Goal: Navigation & Orientation: Find specific page/section

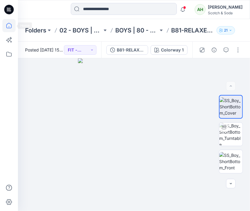
click at [9, 26] on icon at bounding box center [8, 25] width 13 height 13
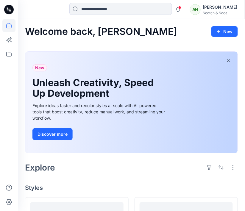
click at [9, 26] on icon at bounding box center [8, 25] width 13 height 13
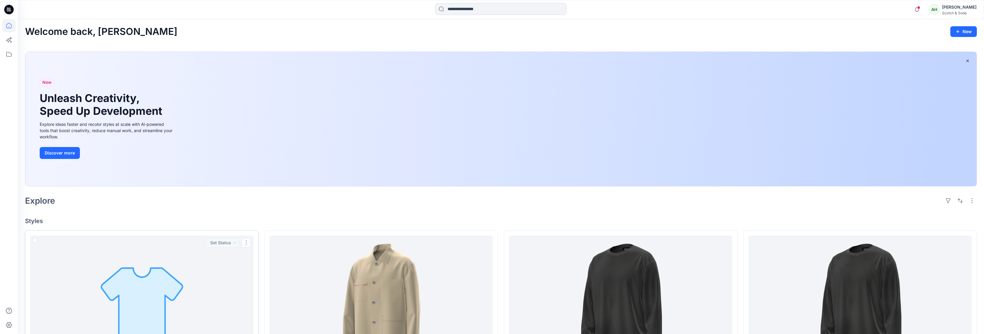
scroll to position [161, 0]
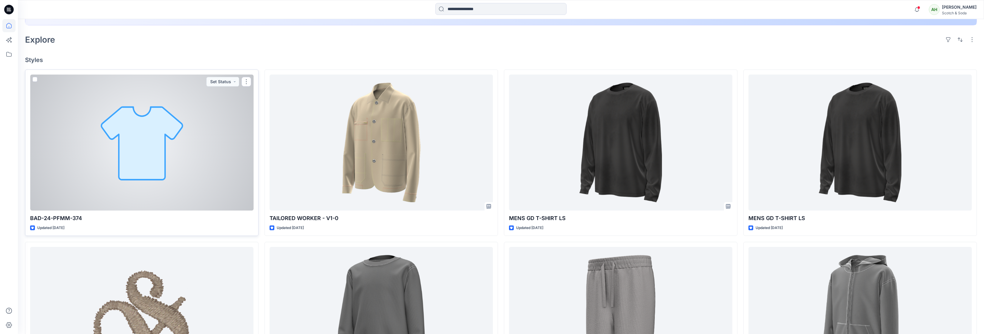
click at [153, 166] on div at bounding box center [141, 143] width 223 height 136
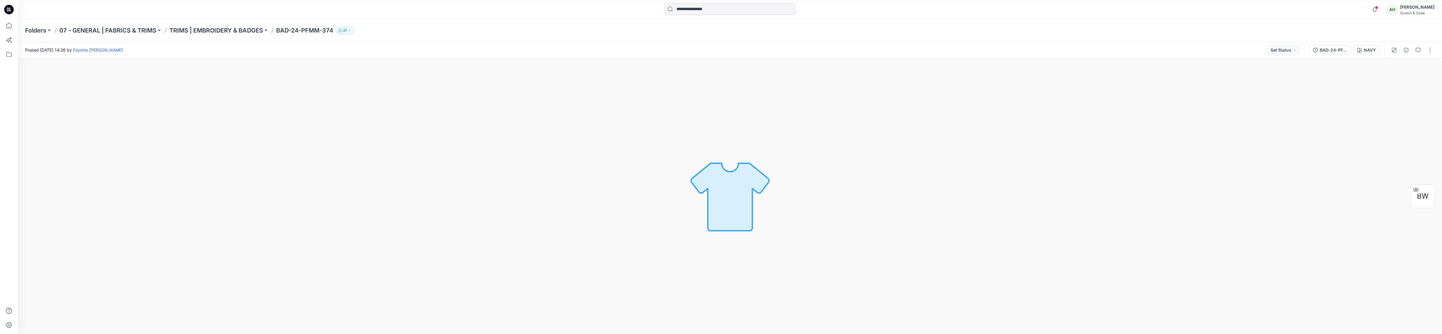
click at [298, 31] on p "BAD-24-PFMM-374" at bounding box center [304, 30] width 57 height 8
click at [240, 30] on p "TRIMS | EMBROIDERY & BADGES" at bounding box center [216, 30] width 94 height 8
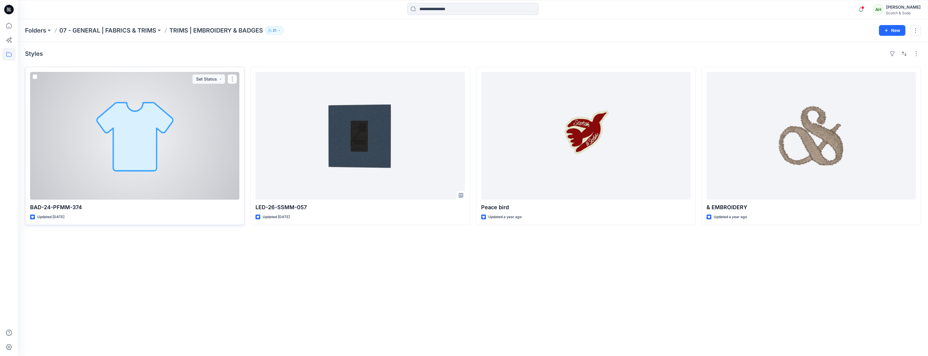
click at [184, 148] on div at bounding box center [134, 136] width 209 height 128
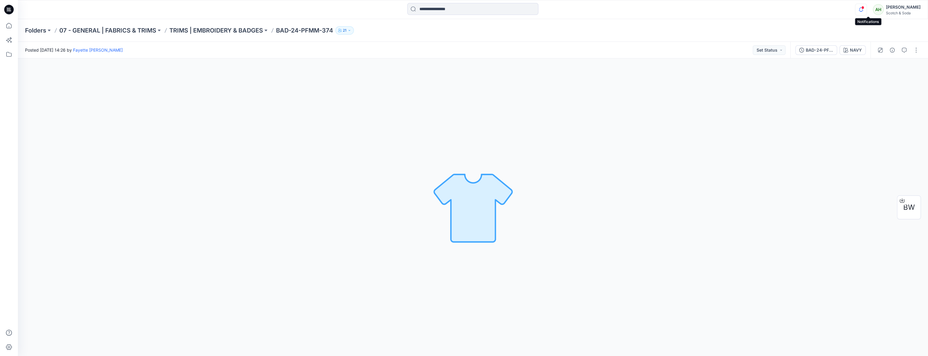
click at [867, 10] on icon "button" at bounding box center [860, 10] width 11 height 12
click at [802, 139] on p "Mark all as read" at bounding box center [798, 138] width 27 height 5
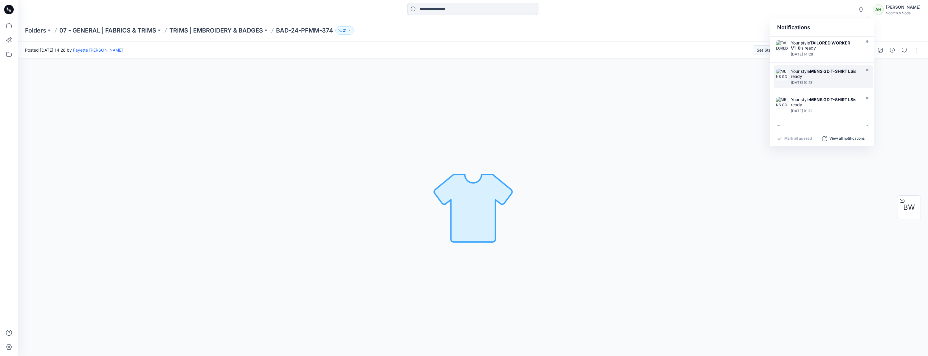
click at [820, 72] on strong "MENS GD T-SHIRT LS" at bounding box center [831, 71] width 43 height 5
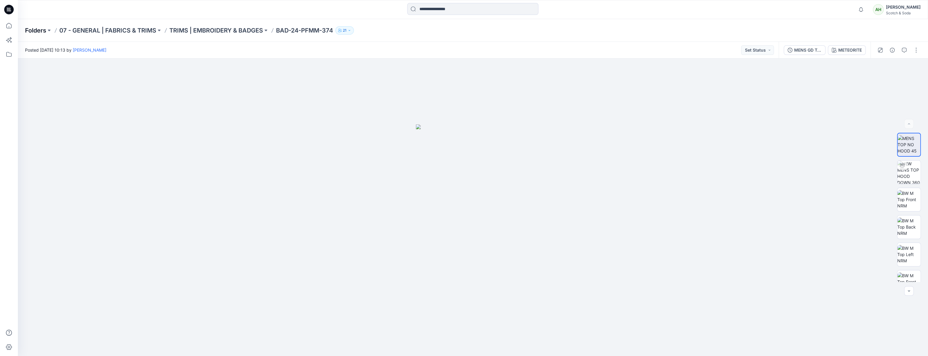
click at [37, 32] on p "Folders" at bounding box center [35, 30] width 21 height 8
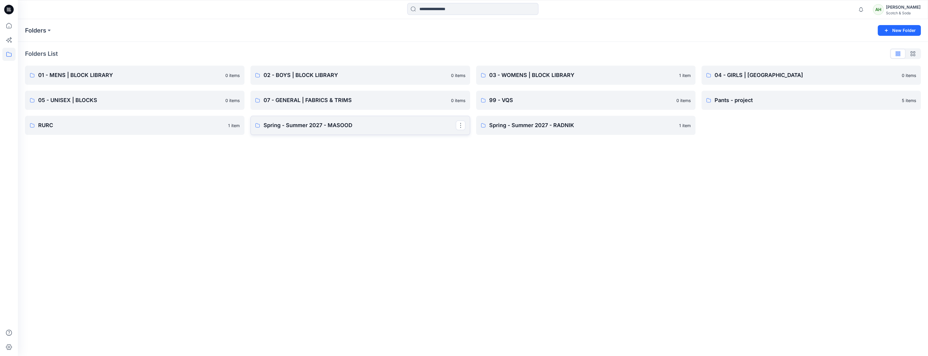
click at [416, 126] on p "Spring - Summer 2027 - MASOOD" at bounding box center [360, 125] width 192 height 8
